Goal: Information Seeking & Learning: Learn about a topic

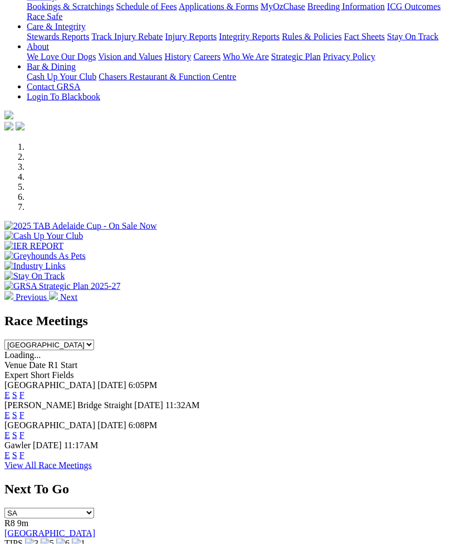
scroll to position [230, 0]
click at [24, 390] on link "F" at bounding box center [21, 394] width 5 height 9
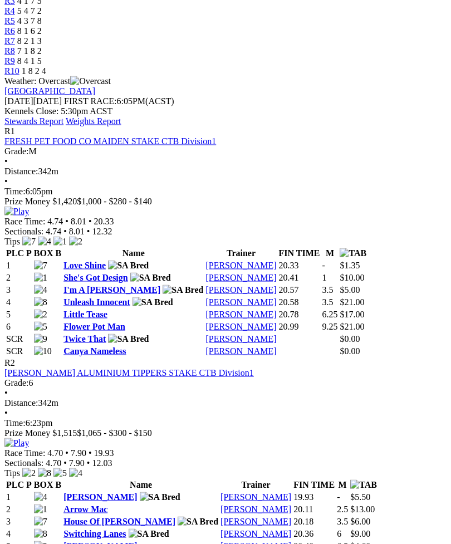
scroll to position [440, 0]
click at [29, 437] on img at bounding box center [16, 442] width 24 height 10
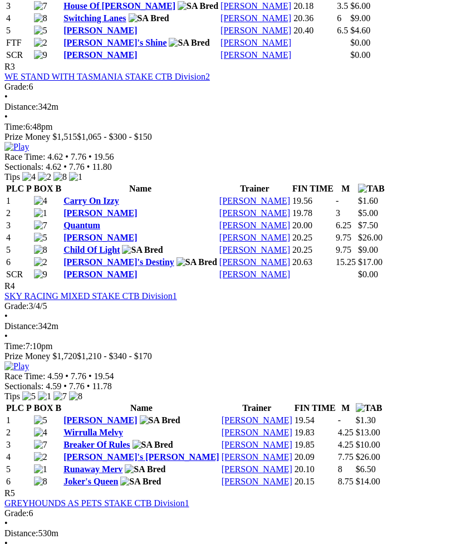
scroll to position [989, 0]
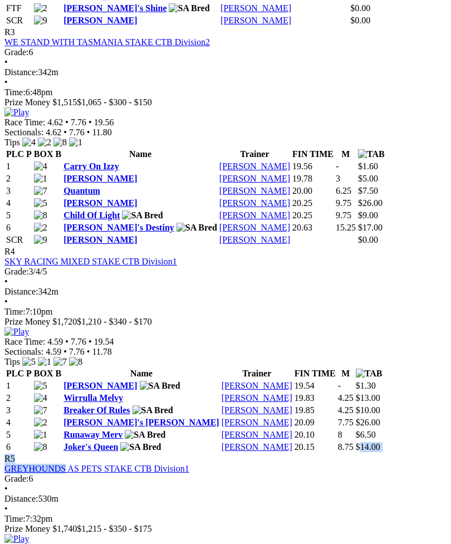
click at [293, 441] on td "Paul Somerset" at bounding box center [257, 446] width 72 height 11
click at [29, 327] on img at bounding box center [16, 332] width 24 height 10
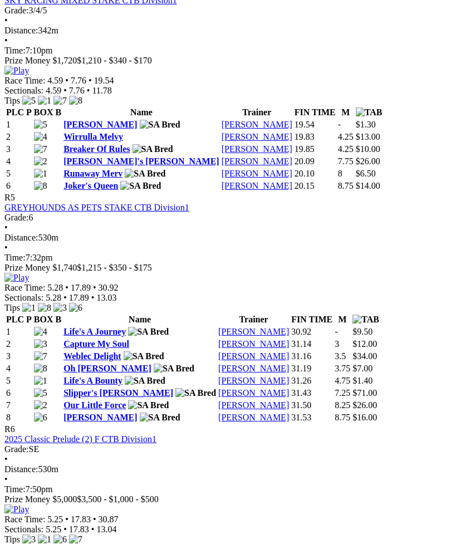
scroll to position [1249, 0]
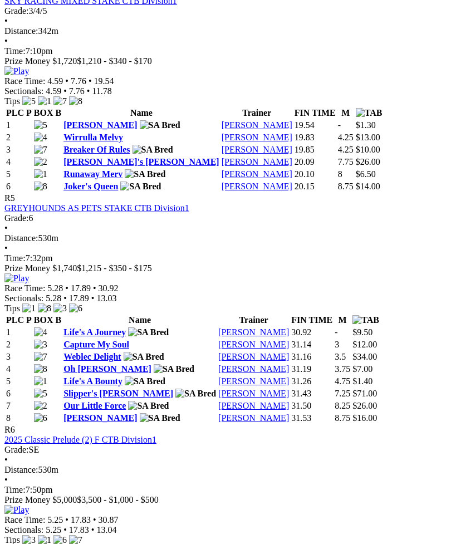
click at [91, 364] on link "Oh Sadie" at bounding box center [107, 368] width 88 height 9
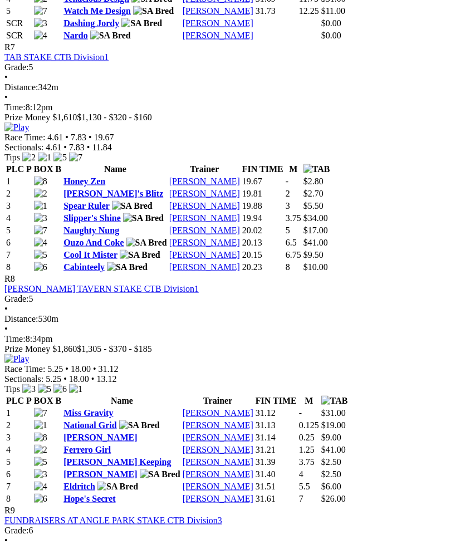
scroll to position [1853, 0]
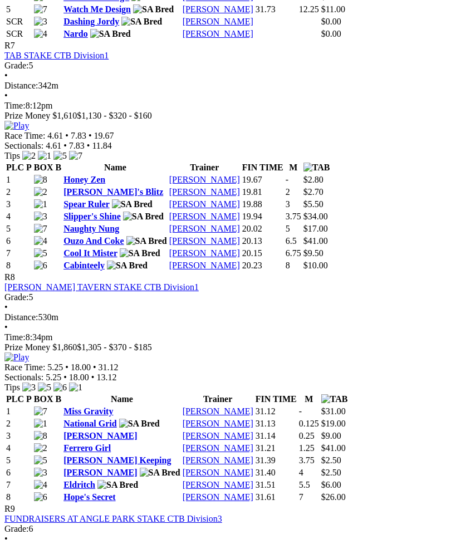
click at [29, 121] on img at bounding box center [16, 126] width 24 height 10
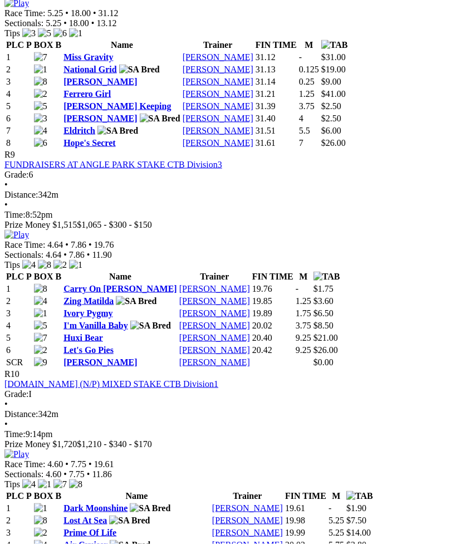
scroll to position [2208, 0]
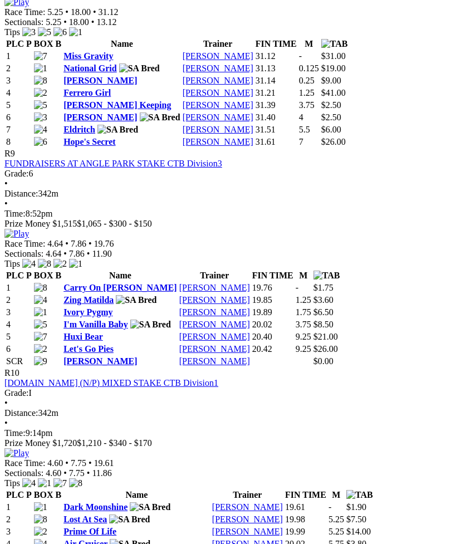
click at [29, 7] on img at bounding box center [16, 2] width 24 height 10
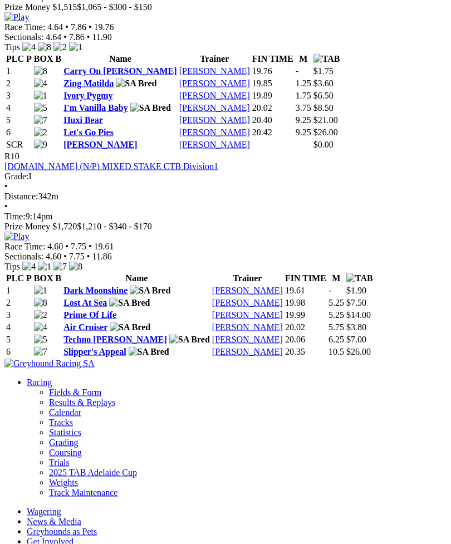
scroll to position [2421, 0]
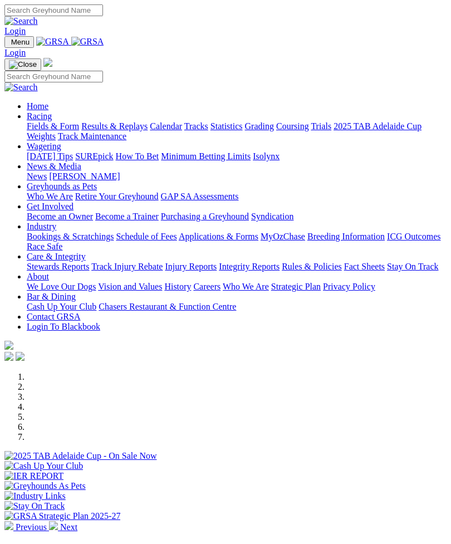
scroll to position [267, 0]
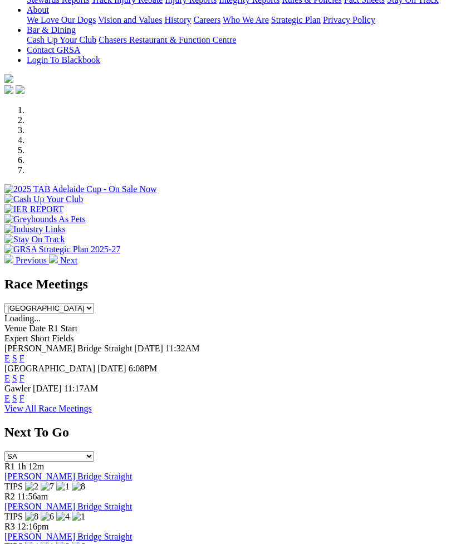
click at [24, 353] on link "F" at bounding box center [21, 357] width 5 height 9
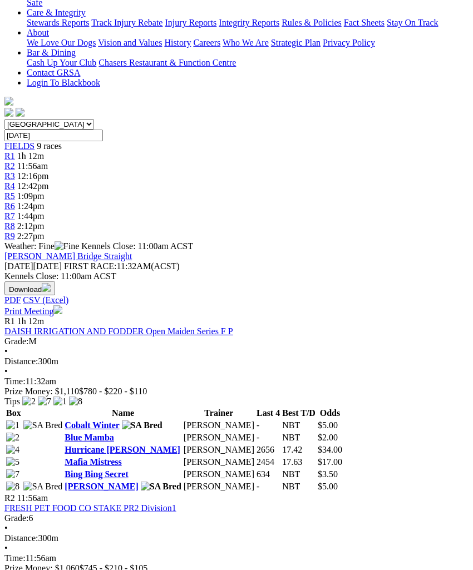
scroll to position [258, 0]
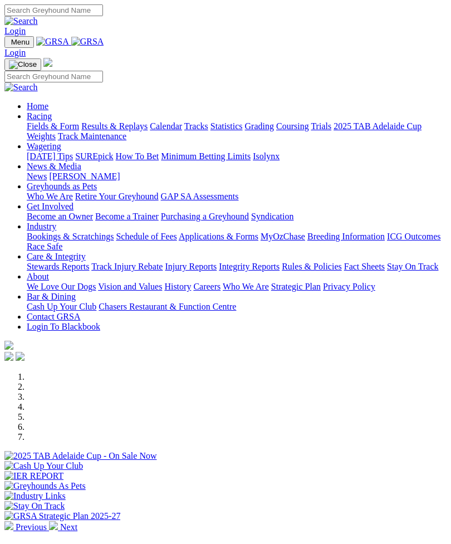
scroll to position [267, 0]
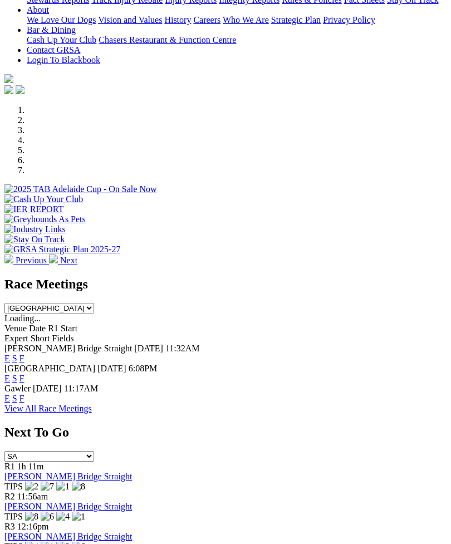
click at [24, 393] on link "F" at bounding box center [21, 397] width 5 height 9
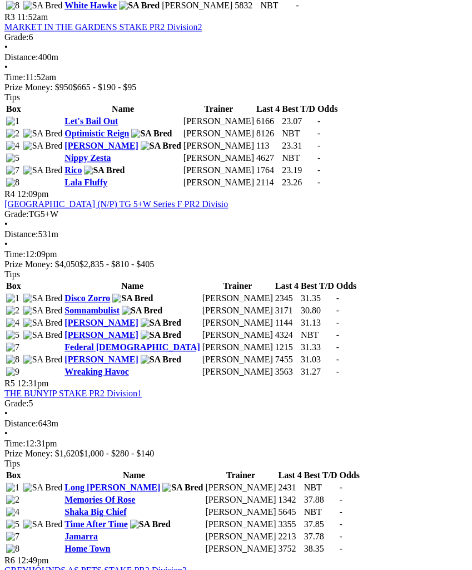
scroll to position [907, 0]
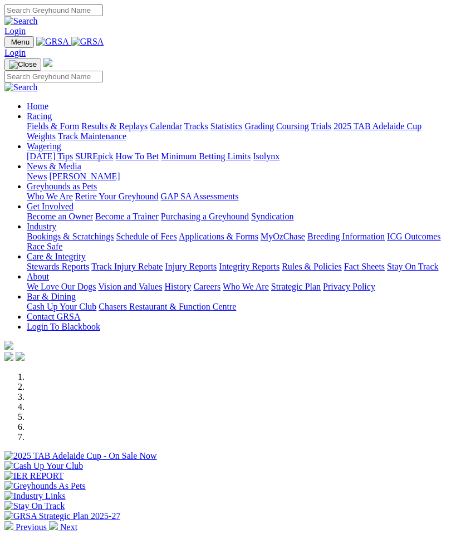
scroll to position [267, 0]
